Goal: Task Accomplishment & Management: Complete application form

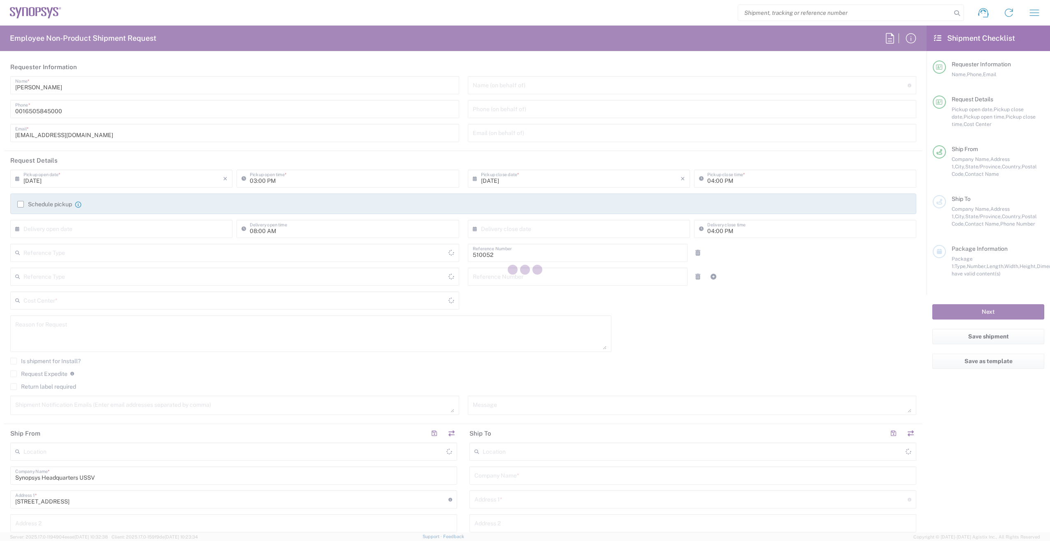
type input "United States"
type input "Department"
type input "US01, SG, NVM, R&D 510052"
type input "Delivered at Place"
type input "California"
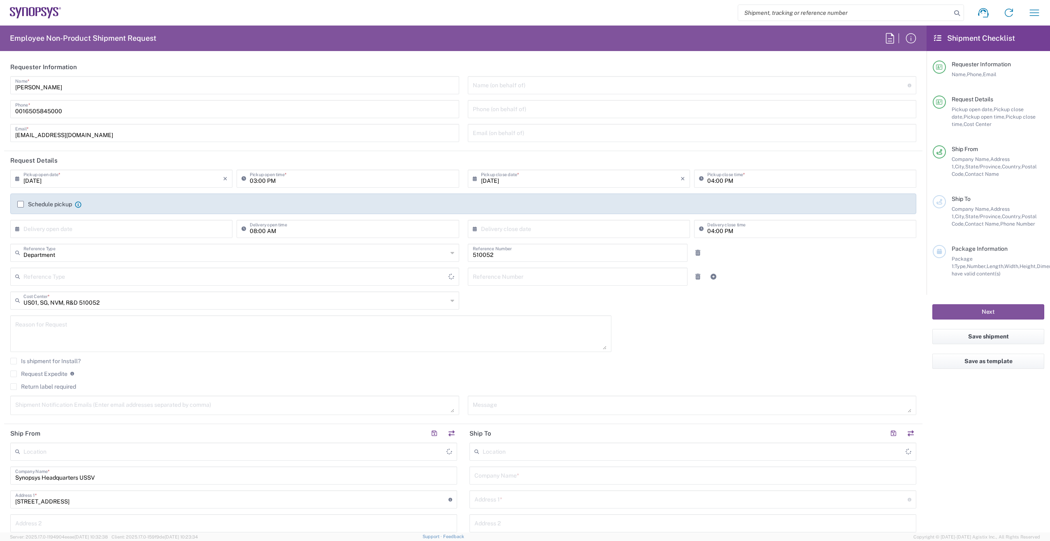
type input "United States"
type input "Headquarters USSV"
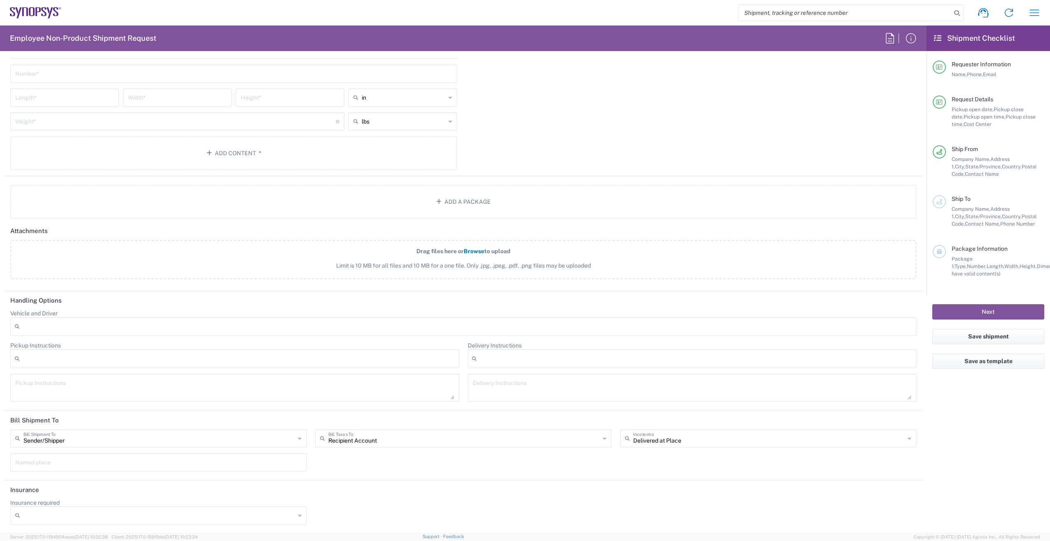
scroll to position [789, 0]
click at [298, 437] on icon at bounding box center [300, 436] width 4 height 13
click at [208, 480] on span "Third Party Account" at bounding box center [157, 482] width 293 height 13
type input "Third Party Account"
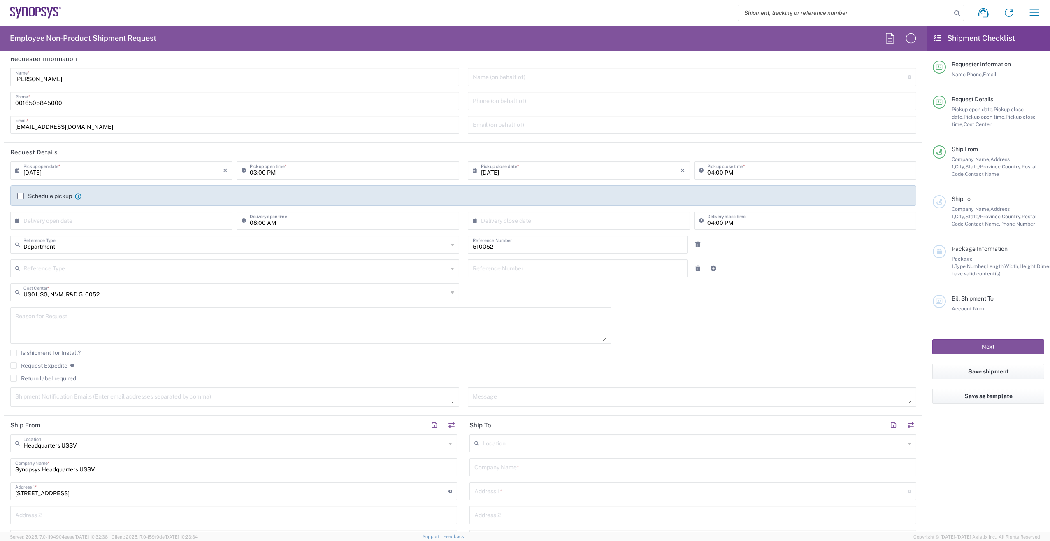
scroll to position [0, 0]
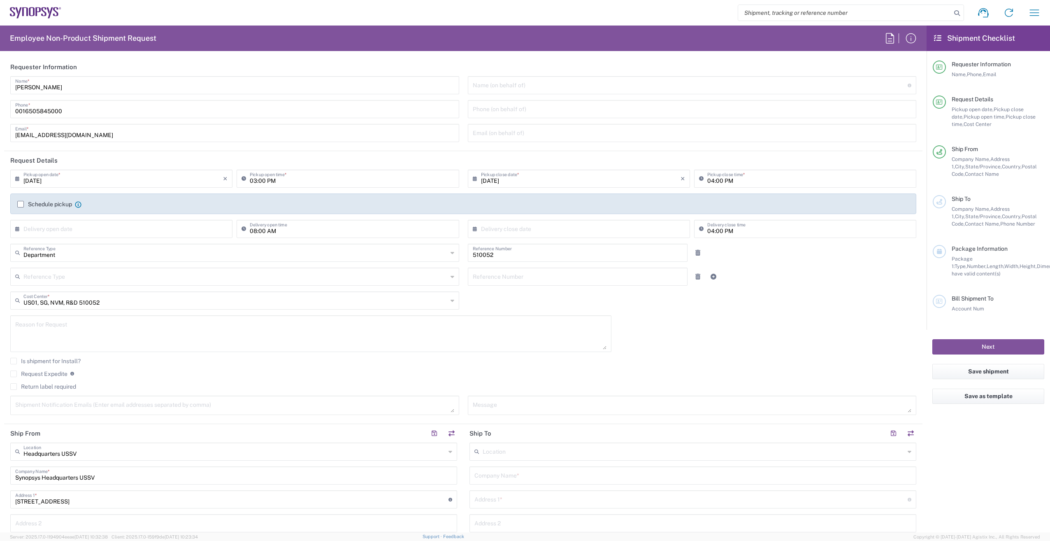
click at [451, 253] on icon at bounding box center [453, 252] width 4 height 13
click at [468, 297] on div "08/20/2025 × Pickup open date * Cancel Apply 03:00 PM Pickup open time * 08/20/…" at bounding box center [463, 295] width 915 height 251
type input "Department"
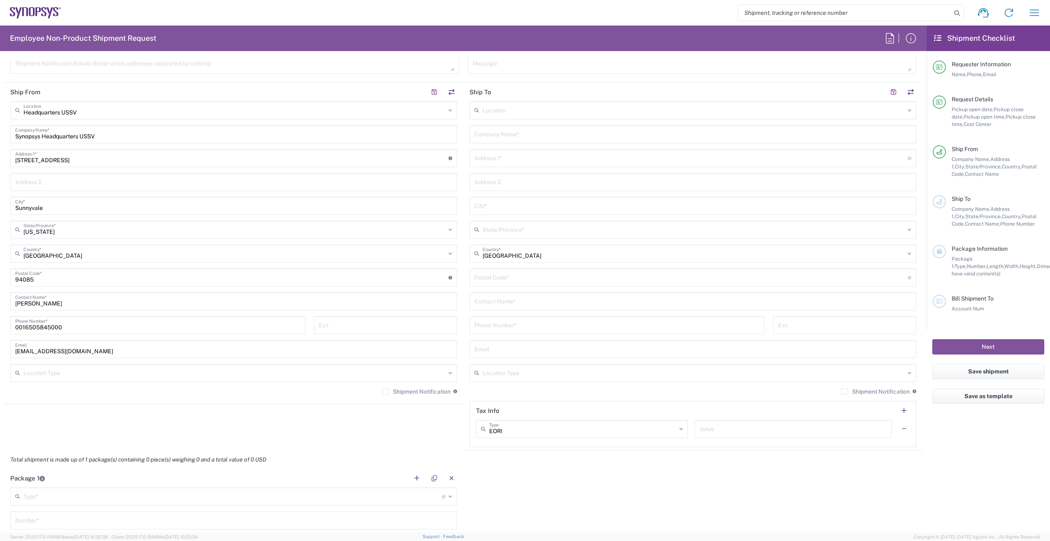
scroll to position [329, 0]
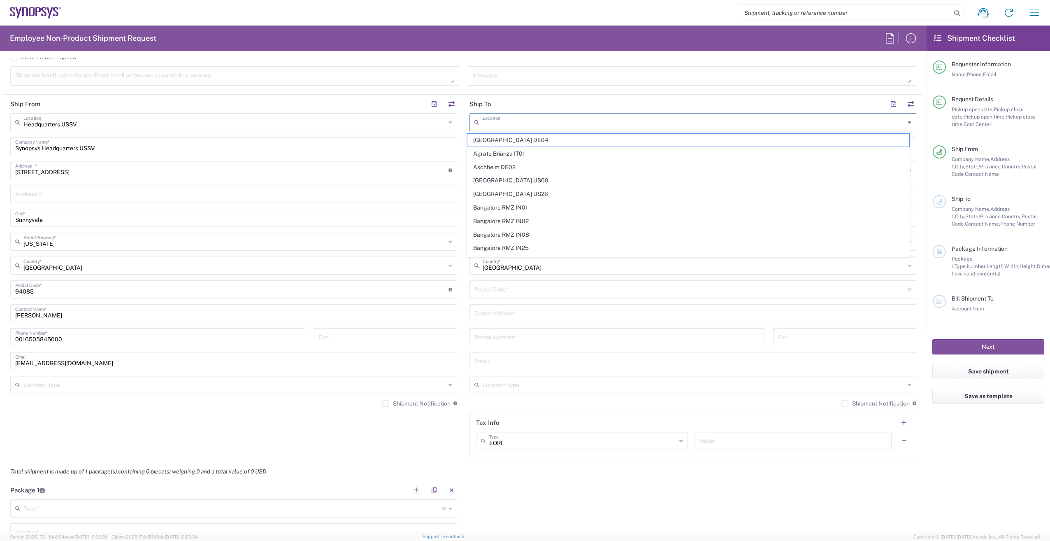
click at [514, 125] on input "text" at bounding box center [694, 121] width 422 height 14
click at [525, 106] on header "Ship To" at bounding box center [692, 104] width 459 height 19
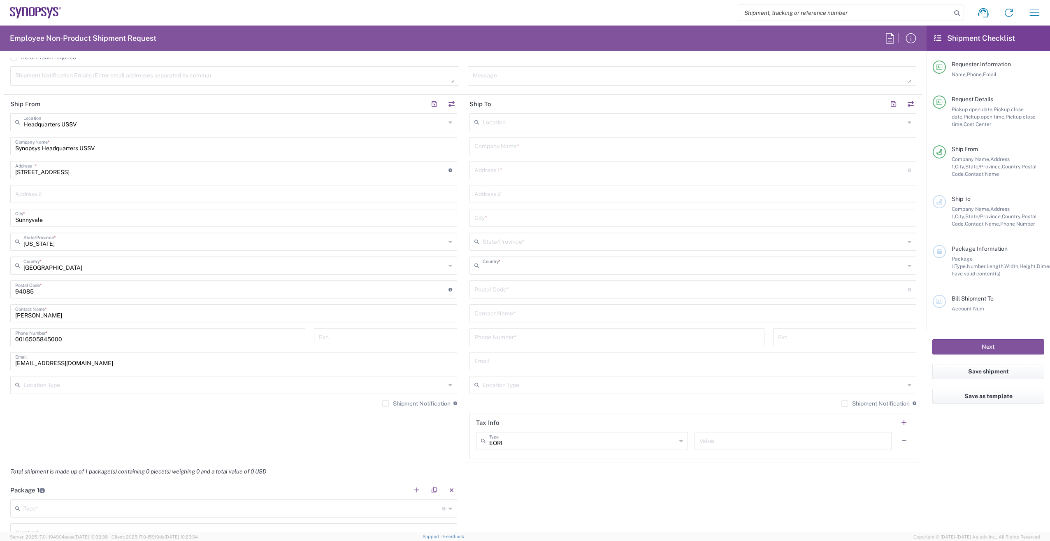
click at [532, 270] on input "text" at bounding box center [694, 265] width 422 height 14
click at [475, 341] on span "China" at bounding box center [688, 341] width 442 height 13
type input "China"
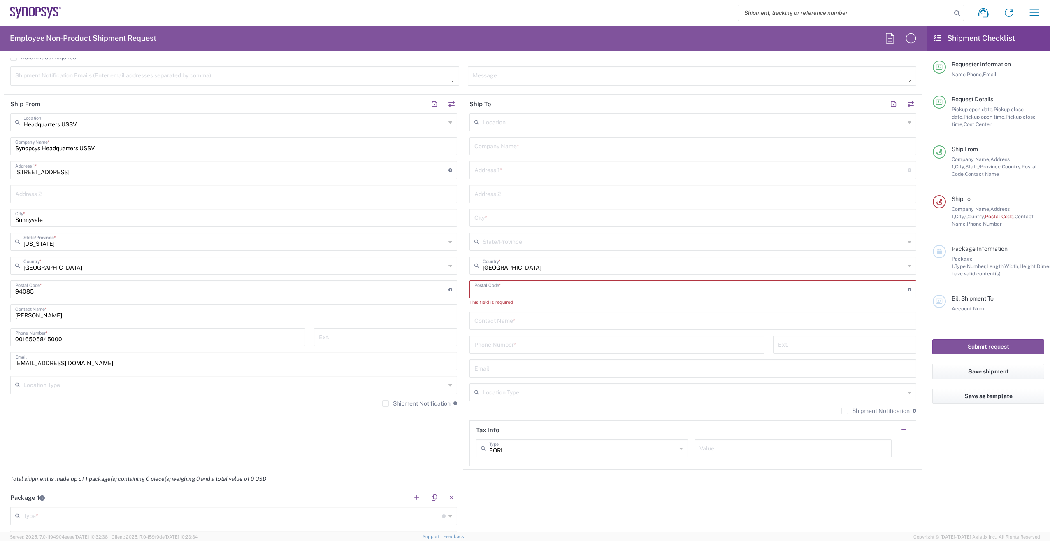
click at [497, 289] on input "undefined" at bounding box center [690, 288] width 433 height 14
type input "34567"
click at [525, 314] on input "text" at bounding box center [692, 312] width 437 height 14
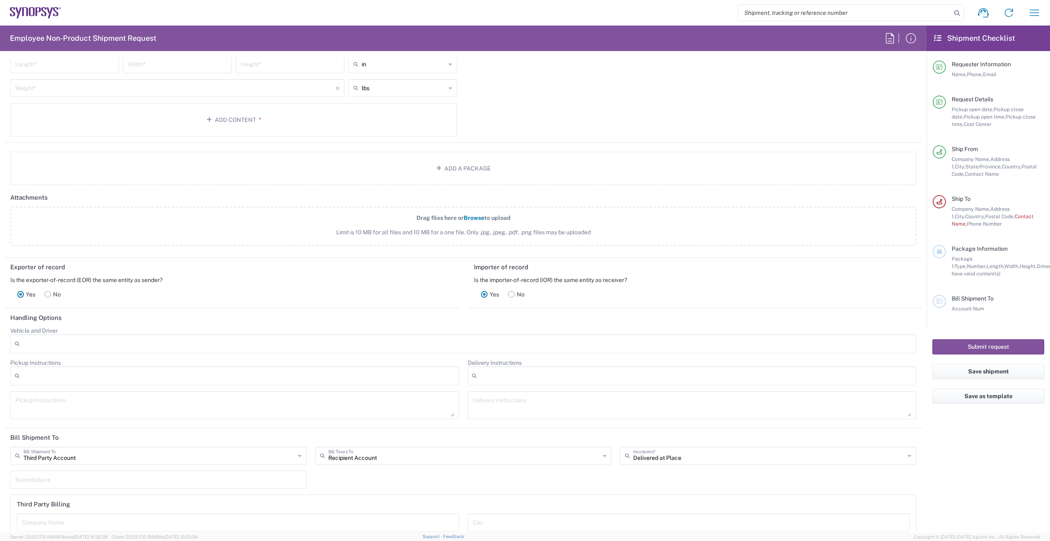
scroll to position [836, 0]
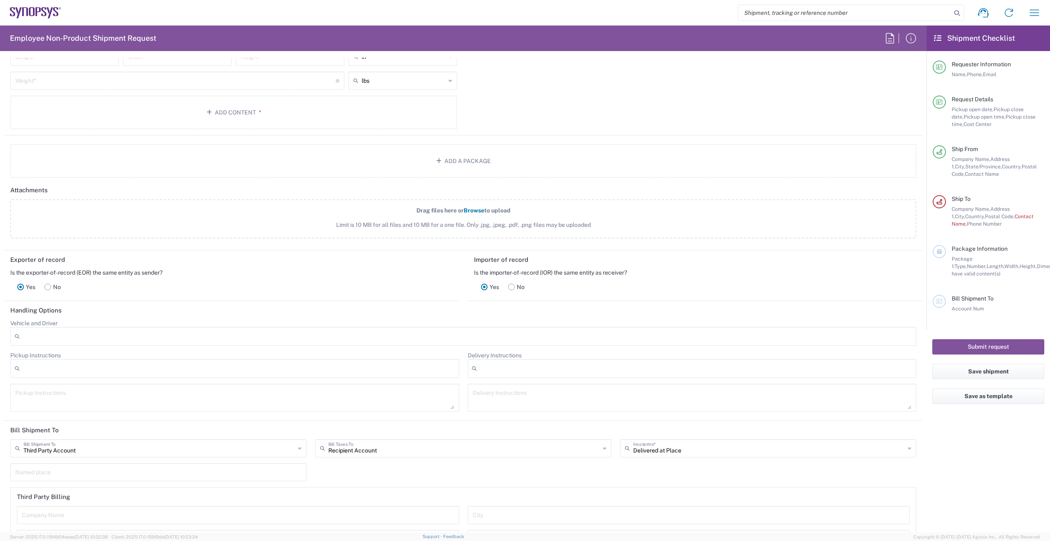
click at [908, 449] on icon at bounding box center [910, 447] width 4 height 13
click at [586, 310] on header "Handling Options" at bounding box center [463, 310] width 918 height 19
type input "Delivered at Place"
click at [386, 446] on input "text" at bounding box center [464, 447] width 272 height 14
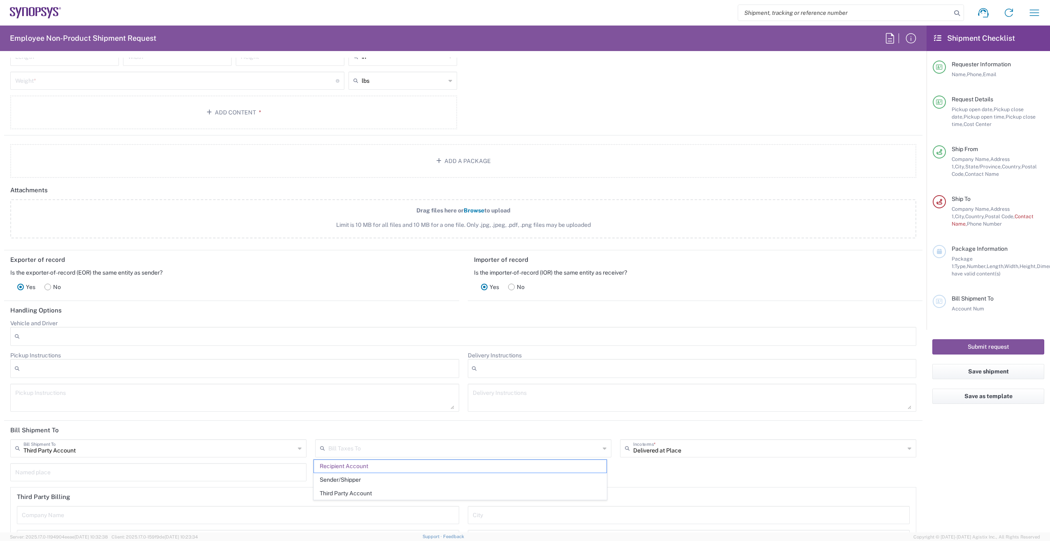
click at [348, 420] on agx-form-section "Handling Options Vehicle and Driver Adult Signature Required Air Ride Truck Air…" at bounding box center [463, 361] width 918 height 120
type input "Recipient Account"
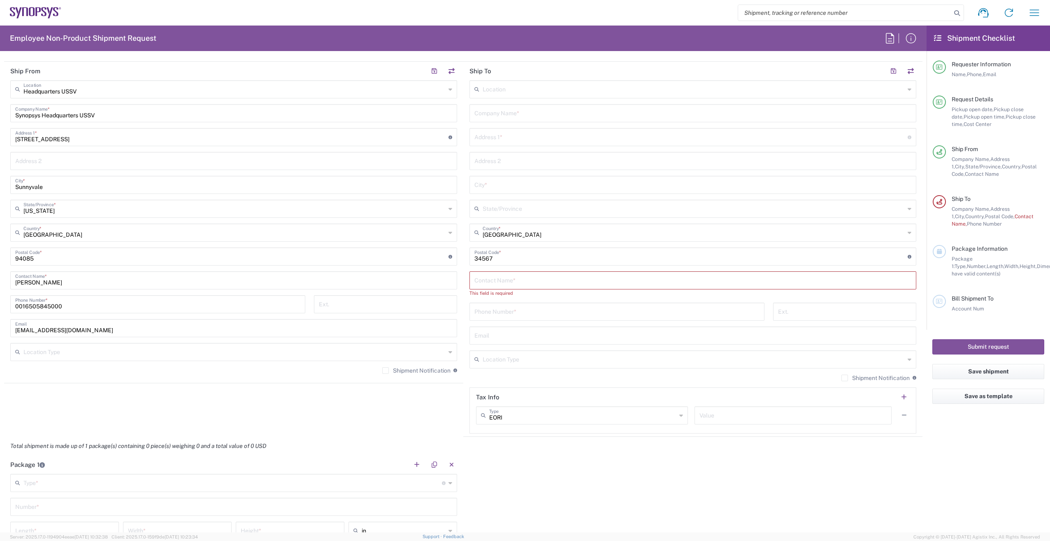
scroll to position [342, 0]
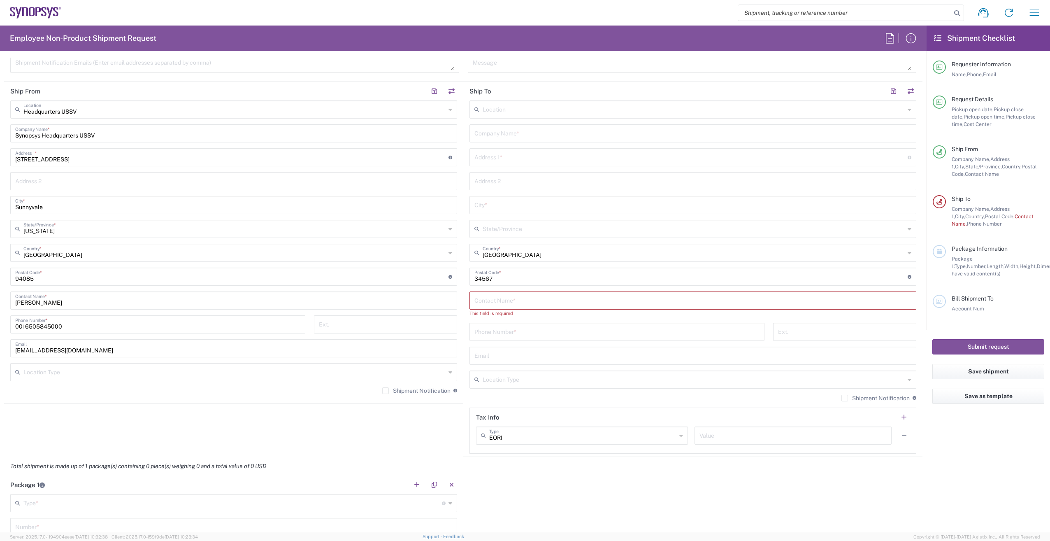
click at [606, 112] on input "text" at bounding box center [694, 109] width 422 height 14
type input "c"
click at [507, 129] on span "Shanghai CN10" at bounding box center [688, 127] width 442 height 13
type input "Shanghai CN10"
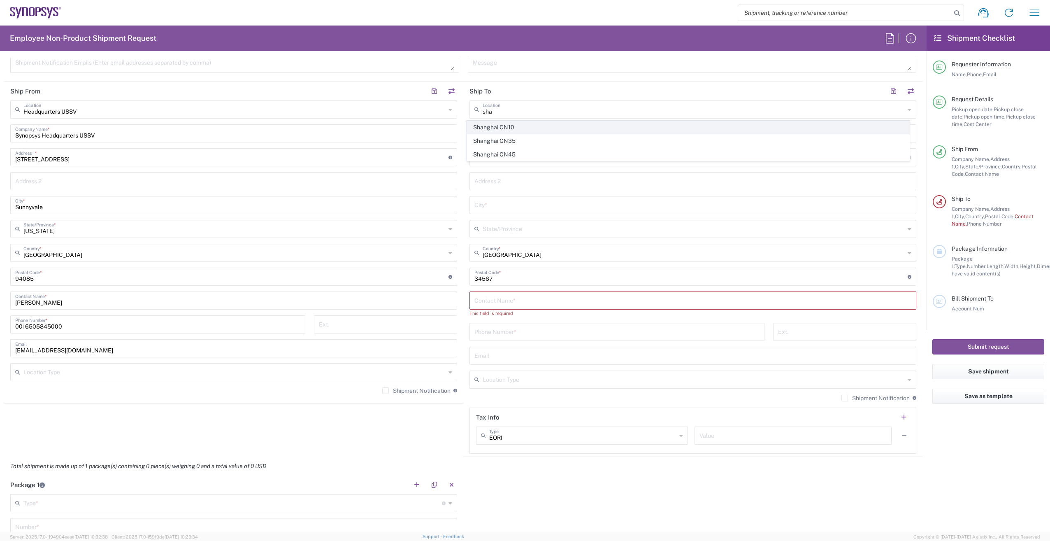
type input "Synopsys (Shanghai) Co. Ltd."
type input "Tower 1 EBA Center 387 Huimin Road Lot 10"
type input "Unist 302-306 and 202-203"
type input "Shanghai"
type input "China"
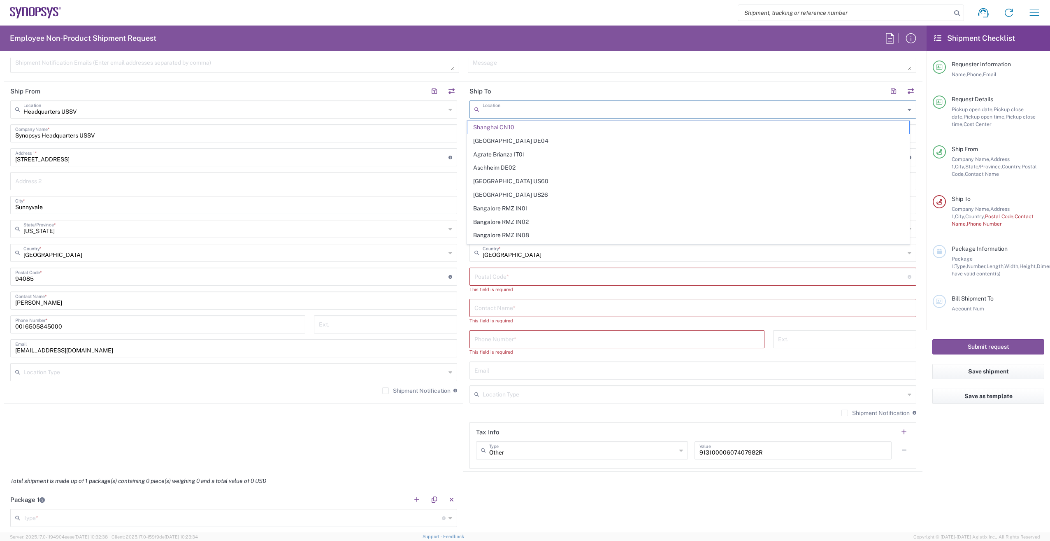
click at [530, 114] on input "text" at bounding box center [694, 109] width 422 height 14
click at [642, 123] on span "Shanghai CN10" at bounding box center [688, 127] width 442 height 13
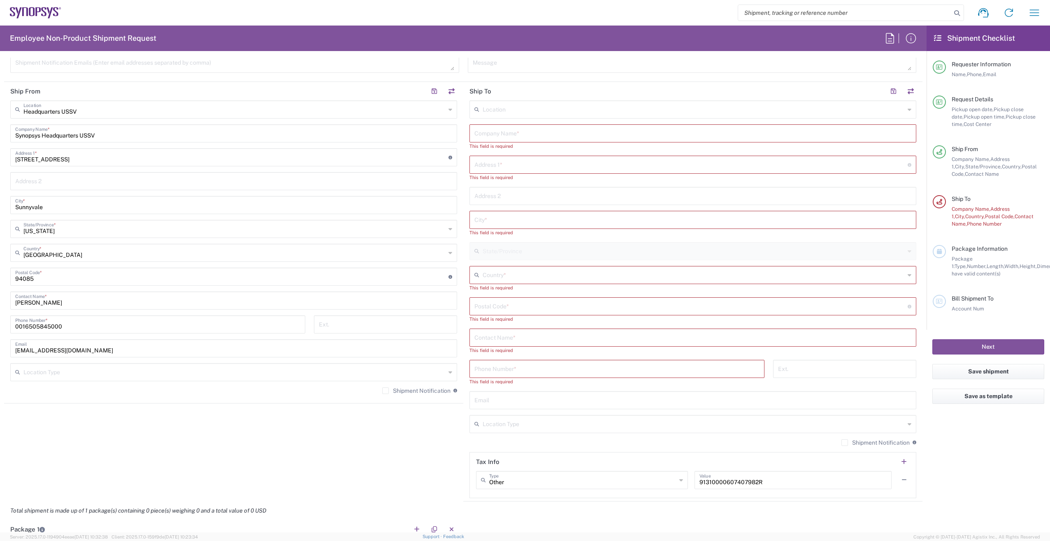
click at [563, 276] on input "text" at bounding box center [694, 274] width 422 height 14
click at [488, 339] on span "China" at bounding box center [688, 337] width 442 height 13
type input "China"
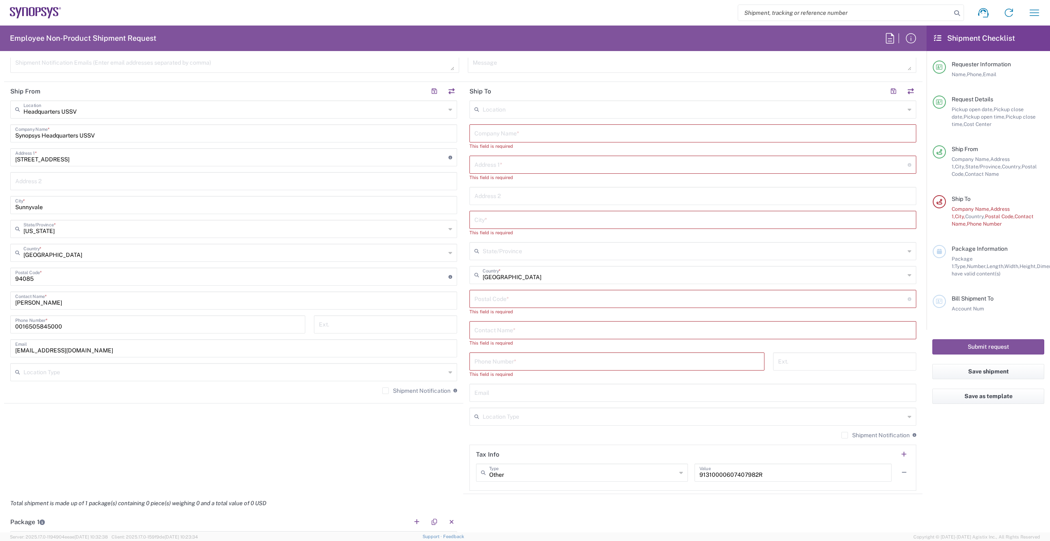
click at [494, 300] on input "undefined" at bounding box center [690, 298] width 433 height 14
click at [482, 396] on input "text" at bounding box center [692, 392] width 437 height 14
click at [432, 419] on agx-shipment-stop-widget "Ship From Headquarters USSV Location Headquarters USSV Aachen DE04 Agrate Brian…" at bounding box center [233, 288] width 459 height 412
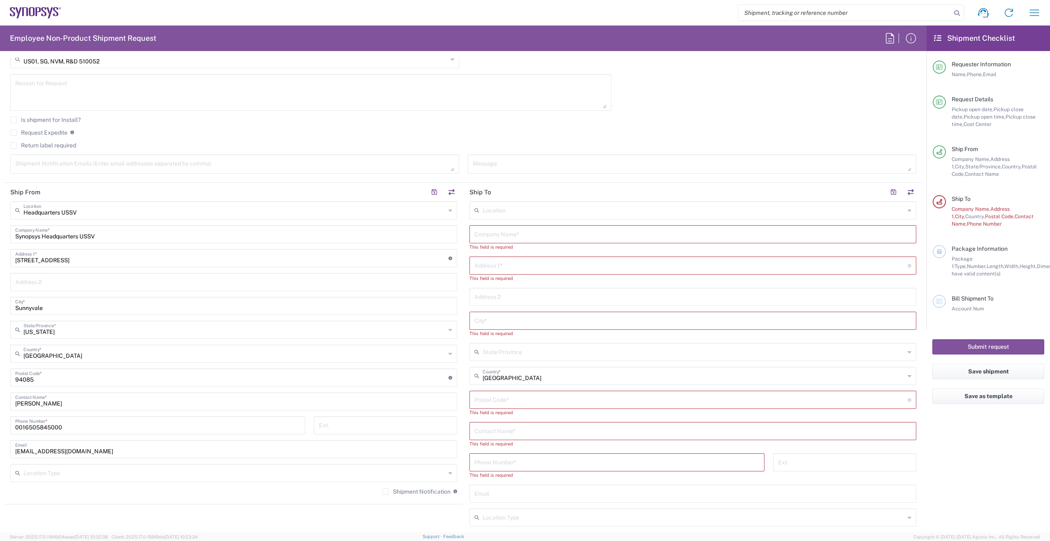
scroll to position [256, 0]
